Goal: Information Seeking & Learning: Learn about a topic

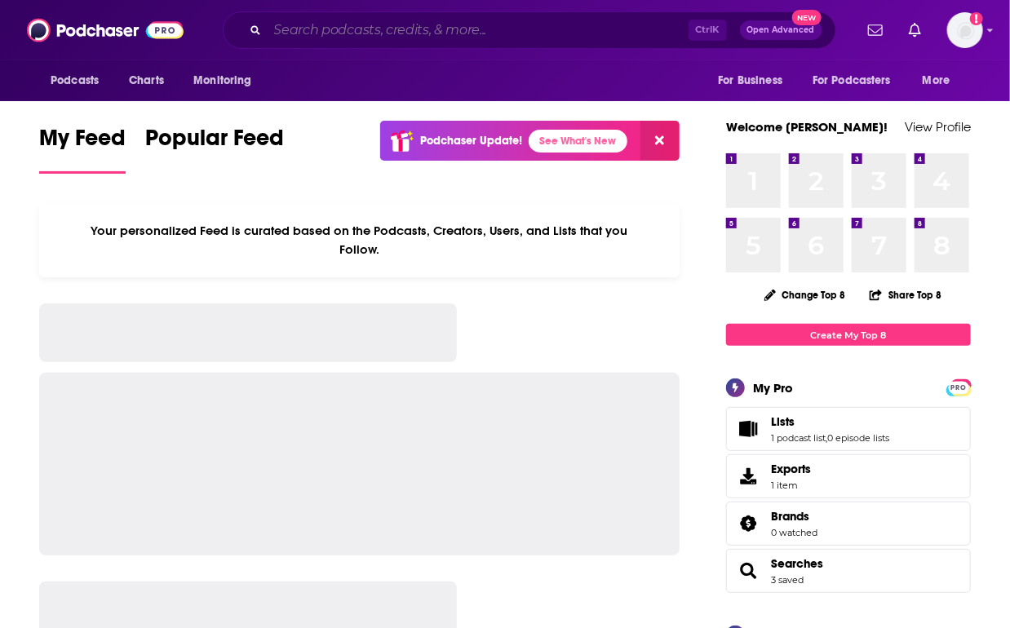
click at [437, 26] on input "Search podcasts, credits, & more..." at bounding box center [478, 30] width 421 height 26
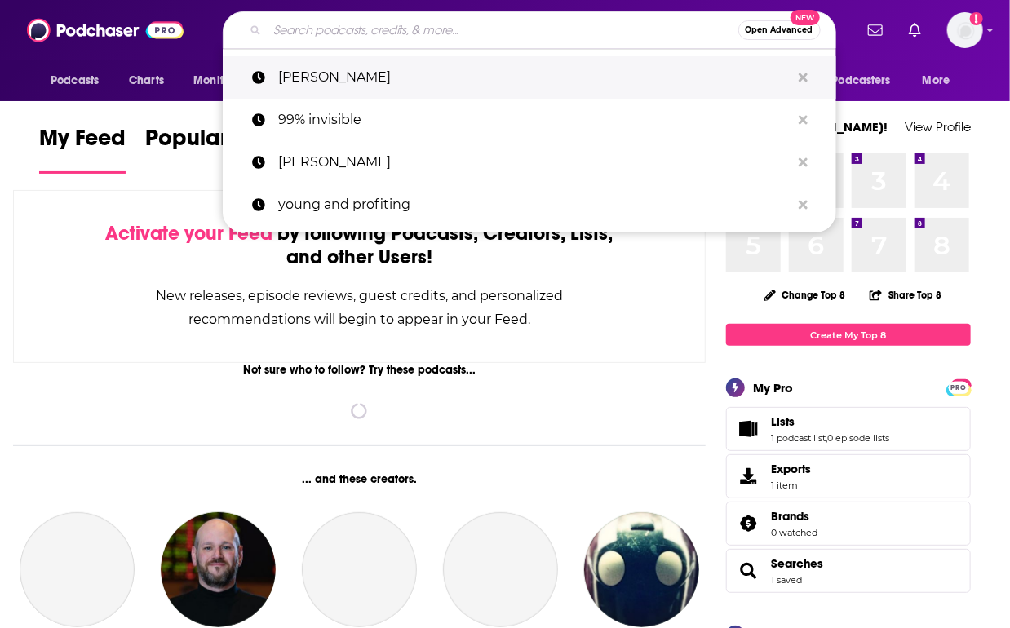
click at [356, 78] on p "[PERSON_NAME]" at bounding box center [534, 77] width 513 height 42
type input "[PERSON_NAME]"
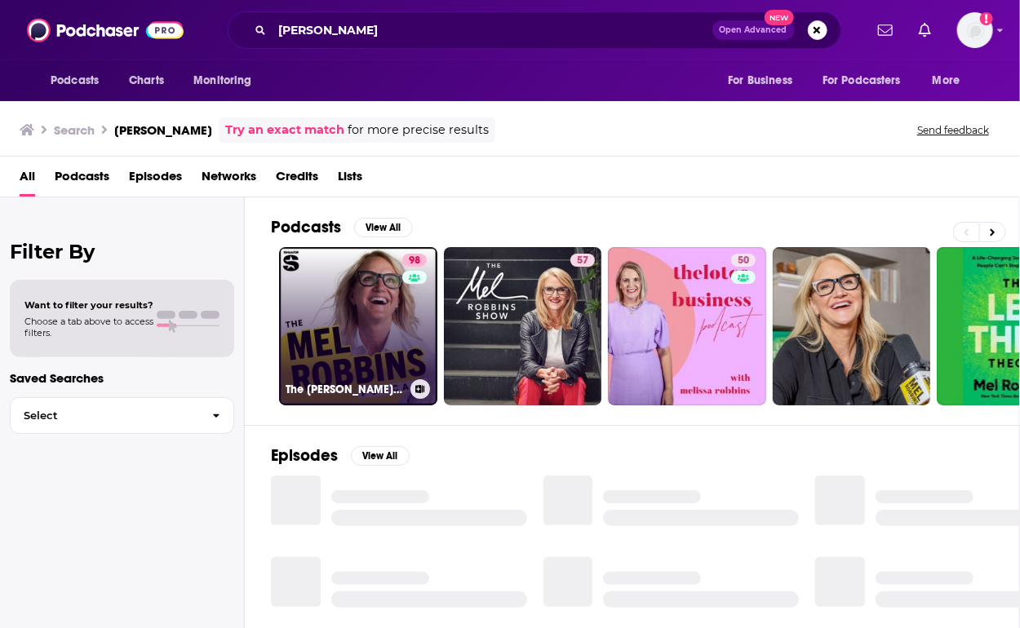
click at [371, 312] on link "98 The [PERSON_NAME] Podcast" at bounding box center [358, 326] width 158 height 158
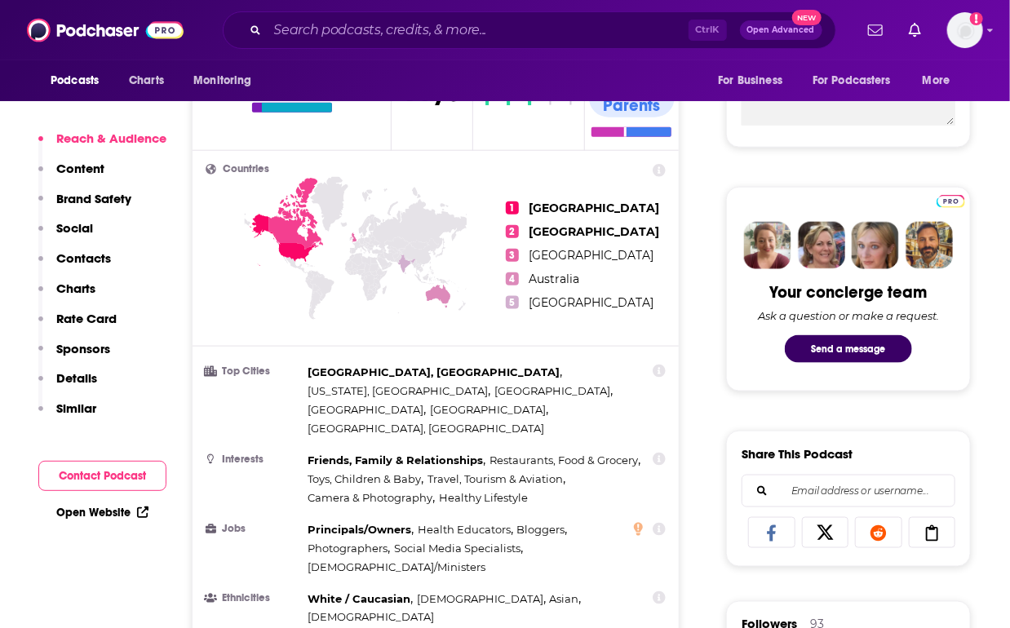
scroll to position [588, 0]
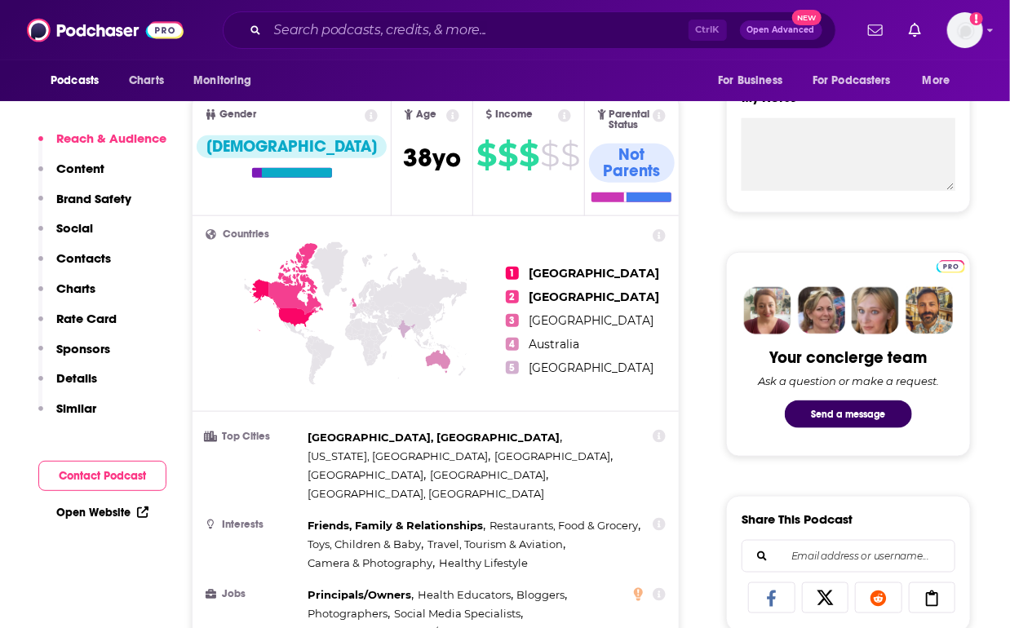
drag, startPoint x: 395, startPoint y: 293, endPoint x: 689, endPoint y: 282, distance: 294.0
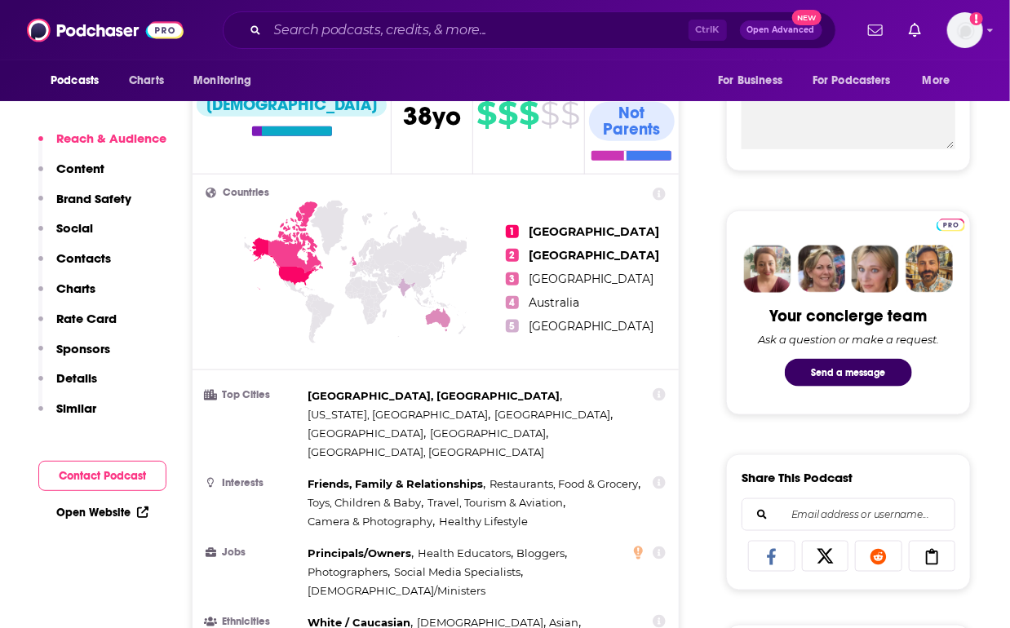
scroll to position [653, 0]
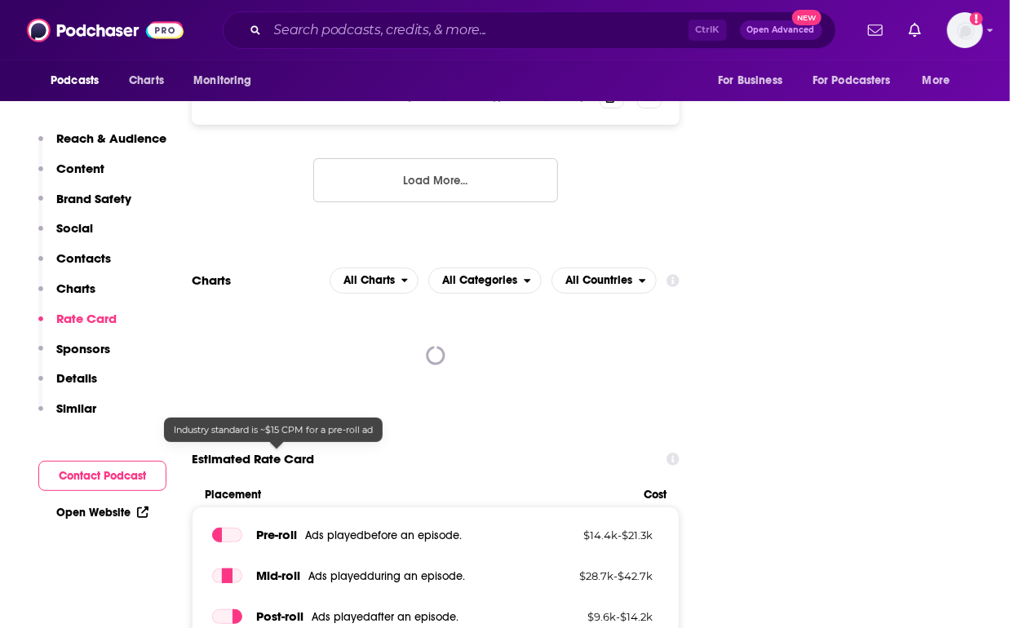
scroll to position [2481, 0]
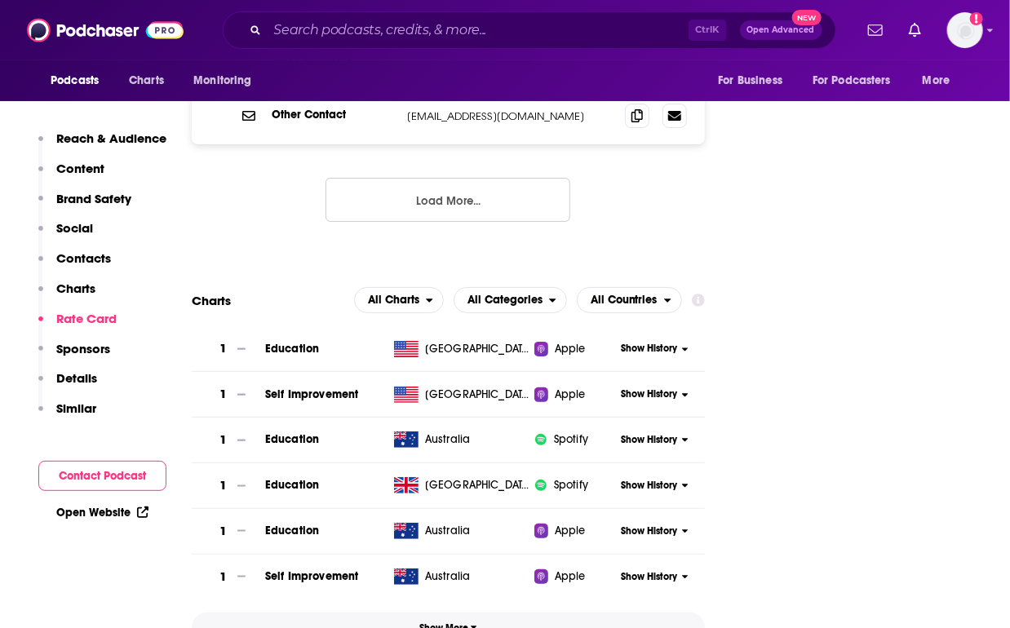
drag, startPoint x: 457, startPoint y: 545, endPoint x: 794, endPoint y: 335, distance: 397.0
click at [457, 613] on button "Show More" at bounding box center [448, 628] width 513 height 30
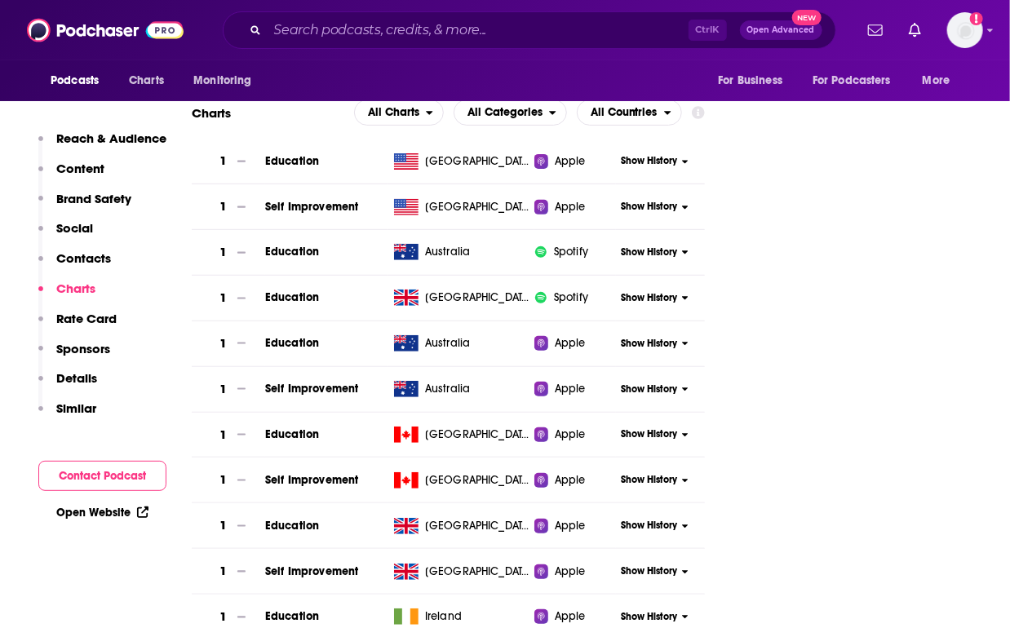
scroll to position [2546, 0]
